Goal: Entertainment & Leisure: Consume media (video, audio)

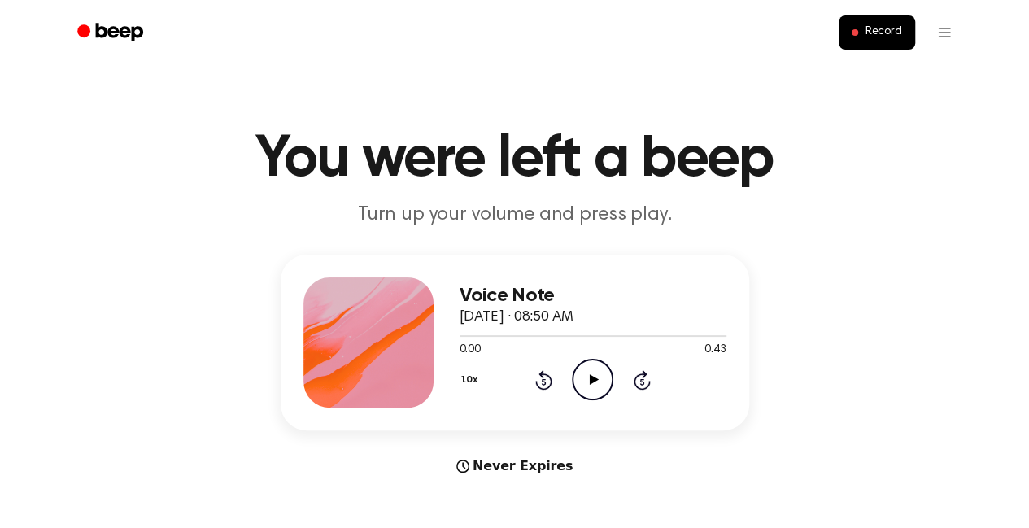
click at [586, 378] on icon "Play Audio" at bounding box center [592, 379] width 41 height 41
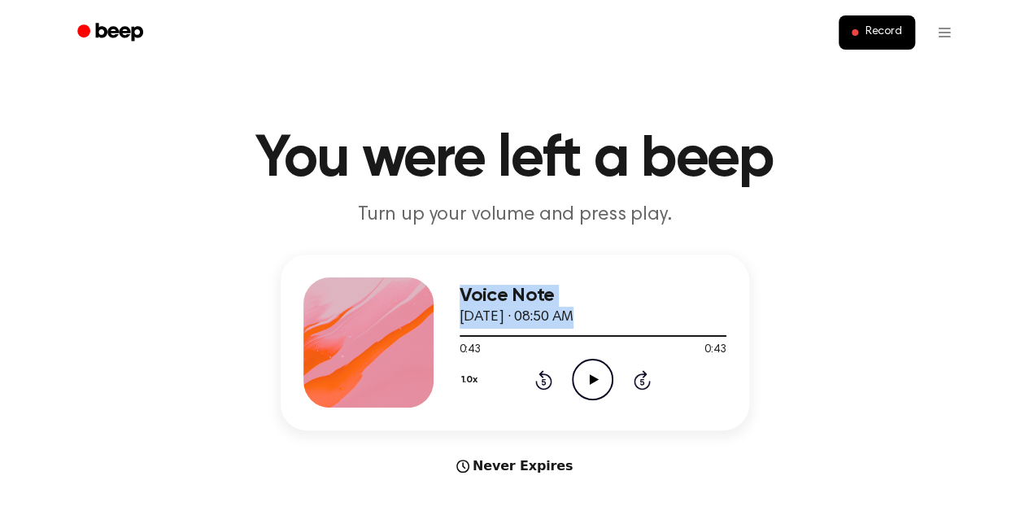
drag, startPoint x: 571, startPoint y: 329, endPoint x: 418, endPoint y: 333, distance: 153.0
click at [418, 333] on div "Voice Note [DATE] · 08:50 AM 0:43 0:43 Your browser does not support the [objec…" at bounding box center [515, 343] width 469 height 176
click at [593, 382] on icon at bounding box center [594, 379] width 9 height 11
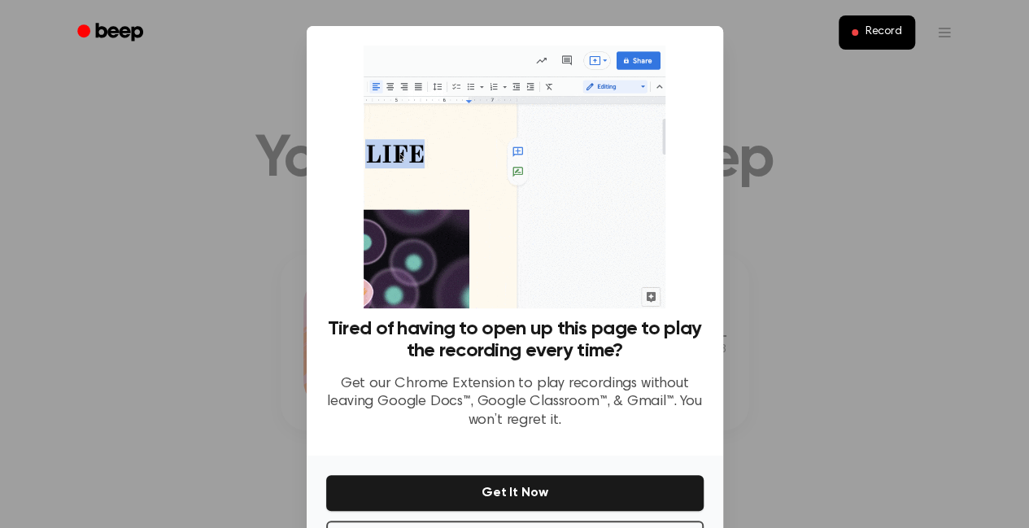
click at [844, 220] on div at bounding box center [514, 264] width 1029 height 528
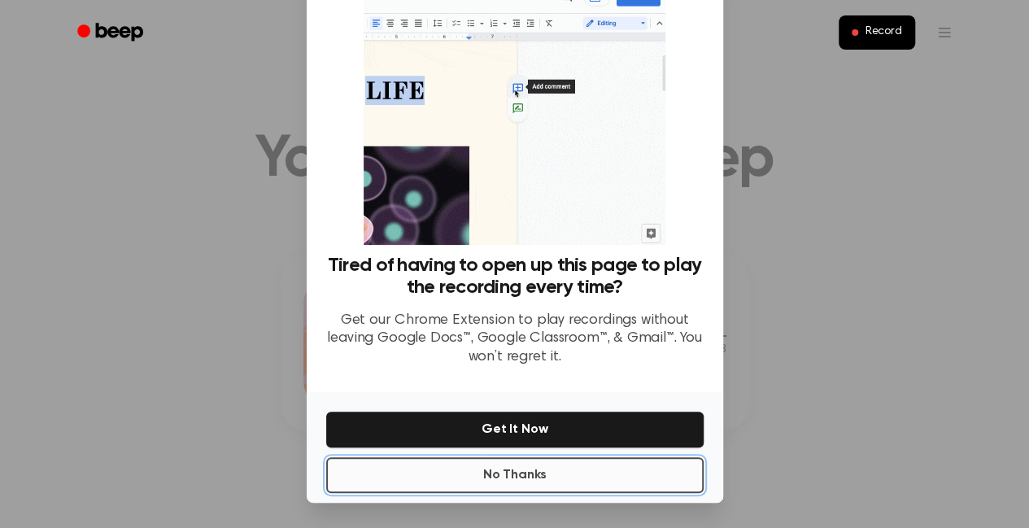
click at [512, 461] on button "No Thanks" at bounding box center [514, 475] width 377 height 36
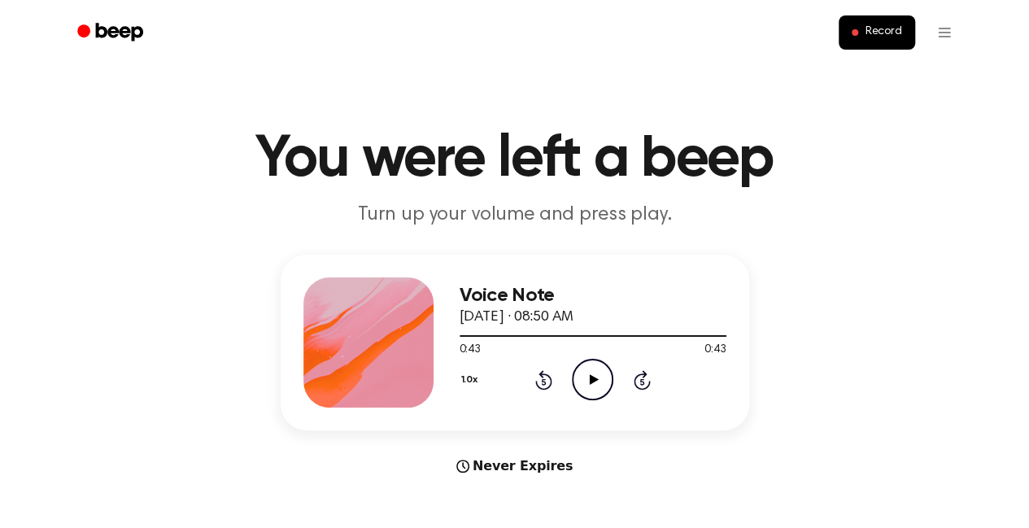
click at [592, 369] on icon "Play Audio" at bounding box center [592, 379] width 41 height 41
click at [596, 393] on icon "Pause Audio" at bounding box center [592, 379] width 41 height 41
click at [543, 380] on icon "Rewind 5 seconds" at bounding box center [544, 379] width 18 height 21
click at [569, 382] on div "1.0x Rewind 5 seconds Play Audio Skip 5 seconds" at bounding box center [593, 379] width 267 height 41
click at [591, 382] on icon at bounding box center [594, 379] width 9 height 11
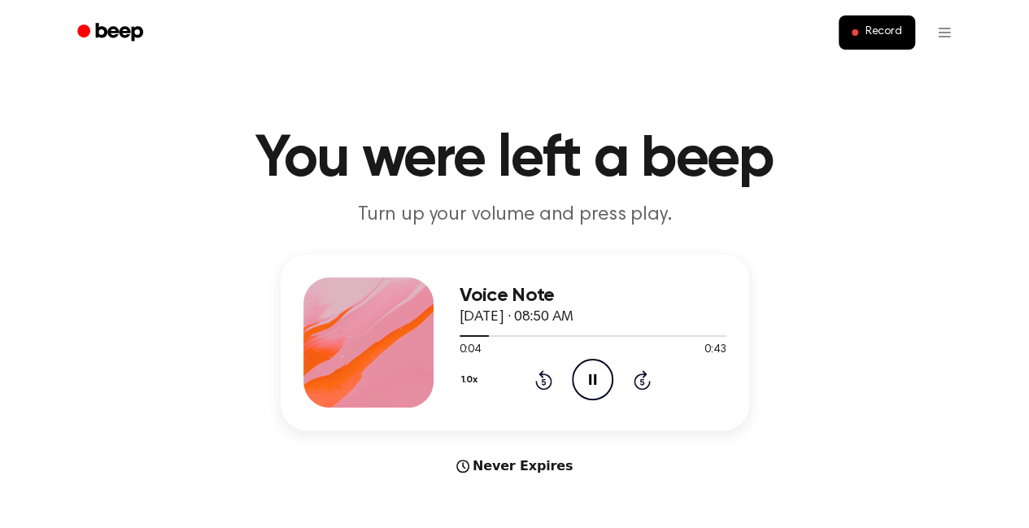
click at [591, 388] on icon "Pause Audio" at bounding box center [592, 379] width 41 height 41
click at [539, 379] on icon "Rewind 5 seconds" at bounding box center [544, 379] width 18 height 21
click at [584, 375] on icon "Play Audio" at bounding box center [592, 379] width 41 height 41
click at [595, 386] on icon "Pause Audio" at bounding box center [592, 379] width 41 height 41
click at [586, 377] on icon "Play Audio" at bounding box center [592, 379] width 41 height 41
